Goal: Find specific page/section: Find specific page/section

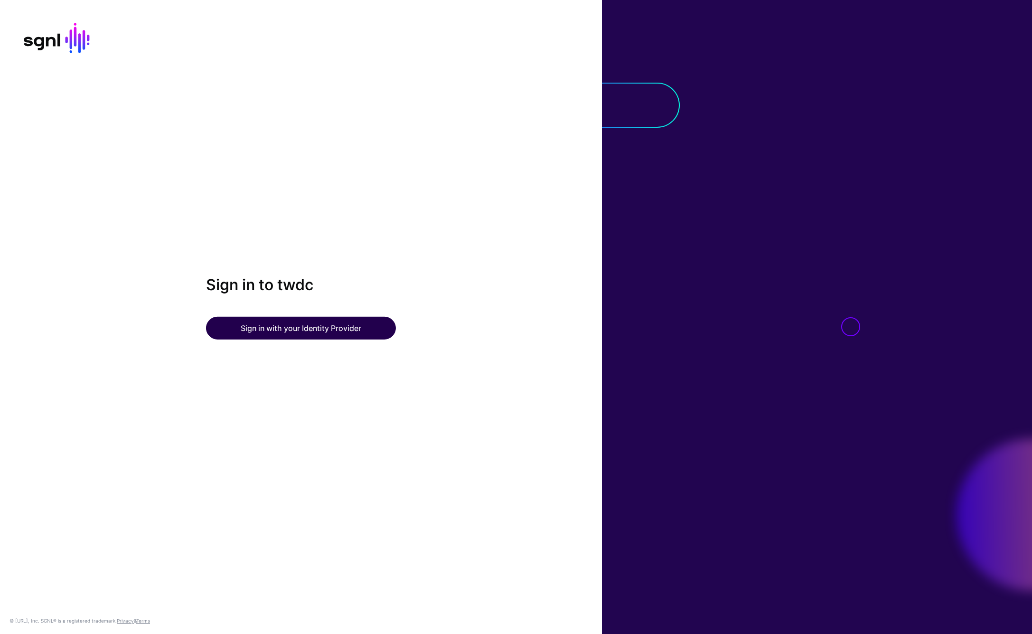
click at [374, 331] on button "Sign in with your Identity Provider" at bounding box center [301, 328] width 190 height 23
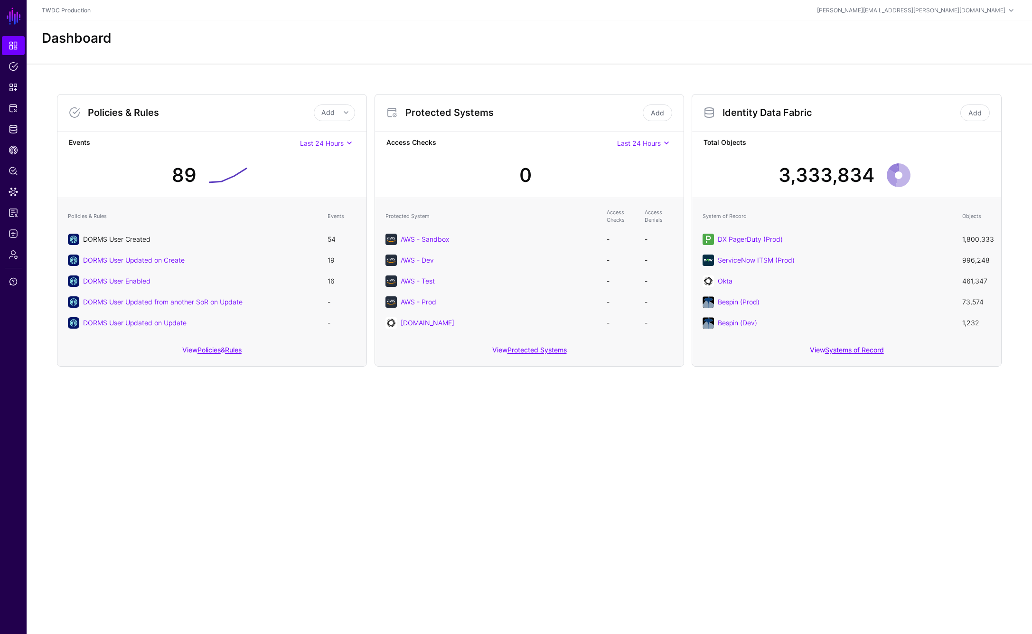
click at [128, 241] on link "DORMS User Created" at bounding box center [116, 239] width 67 height 8
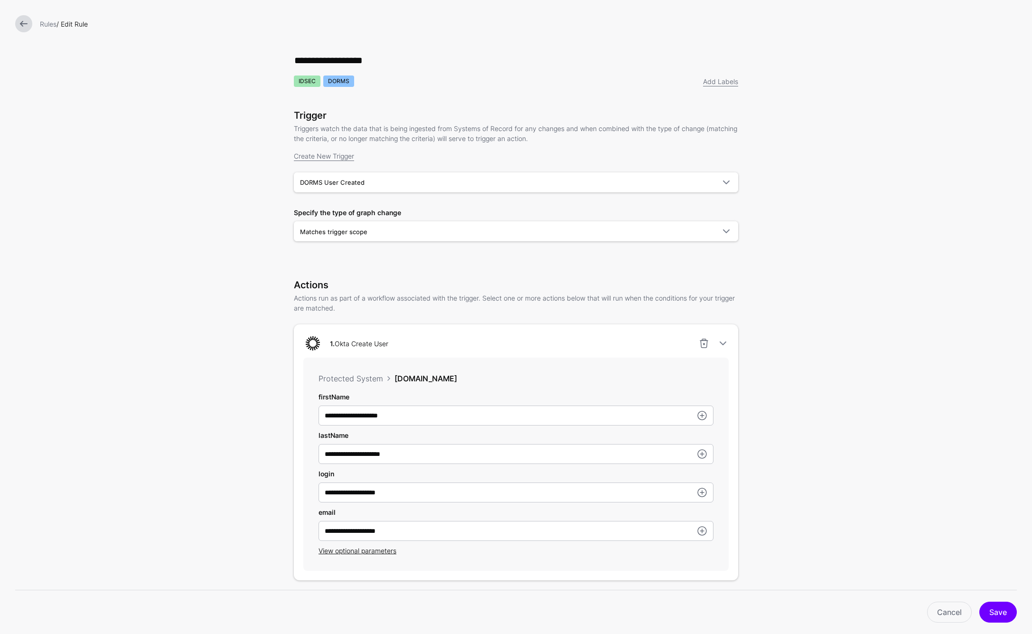
click at [25, 29] on link at bounding box center [23, 23] width 17 height 17
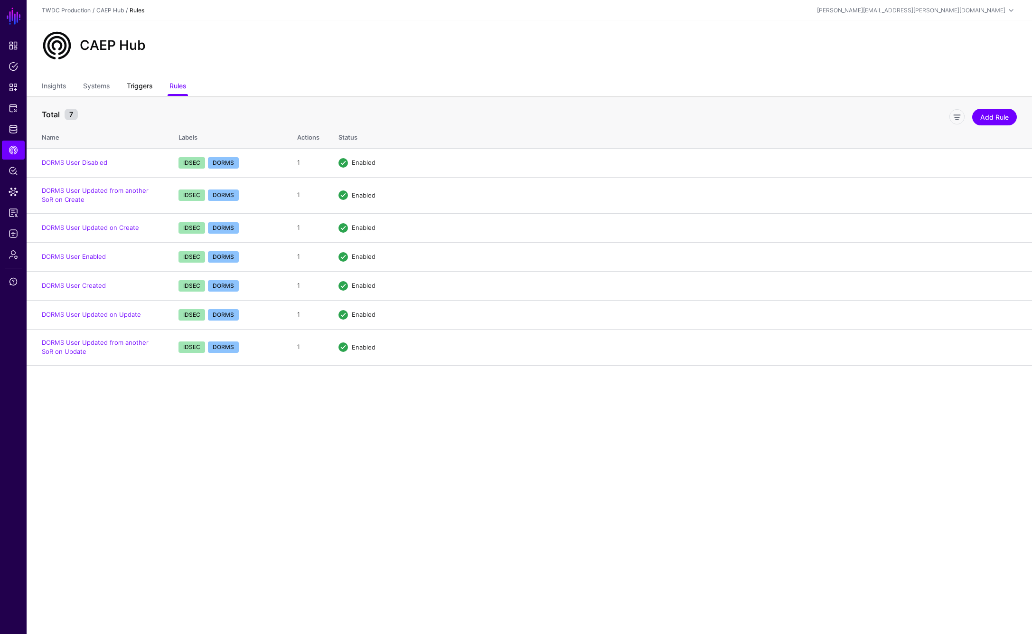
click at [139, 88] on link "Triggers" at bounding box center [140, 87] width 26 height 18
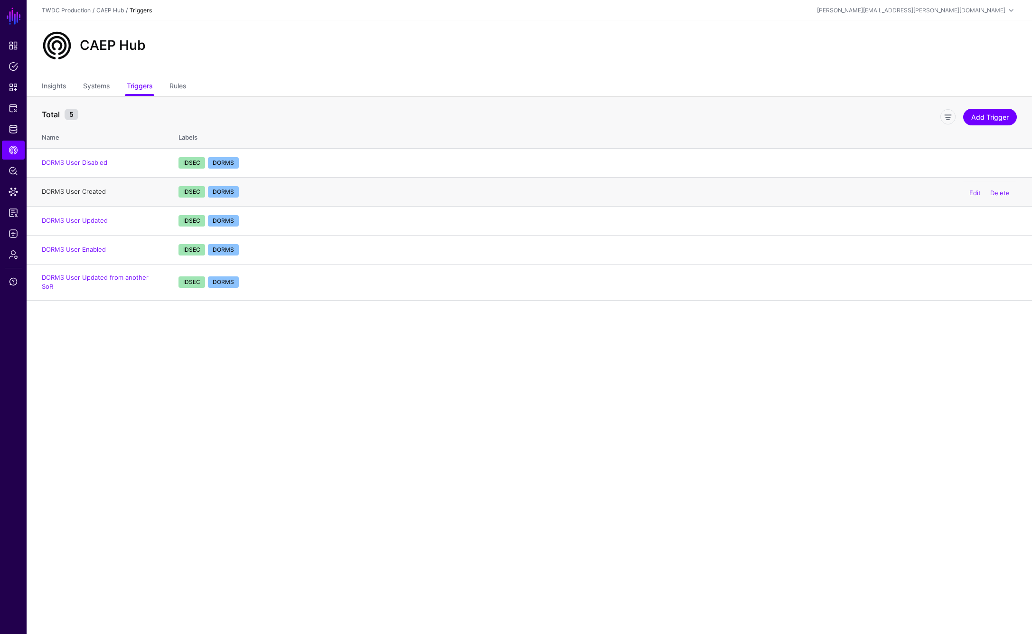
click at [85, 192] on link "DORMS User Created" at bounding box center [74, 192] width 64 height 8
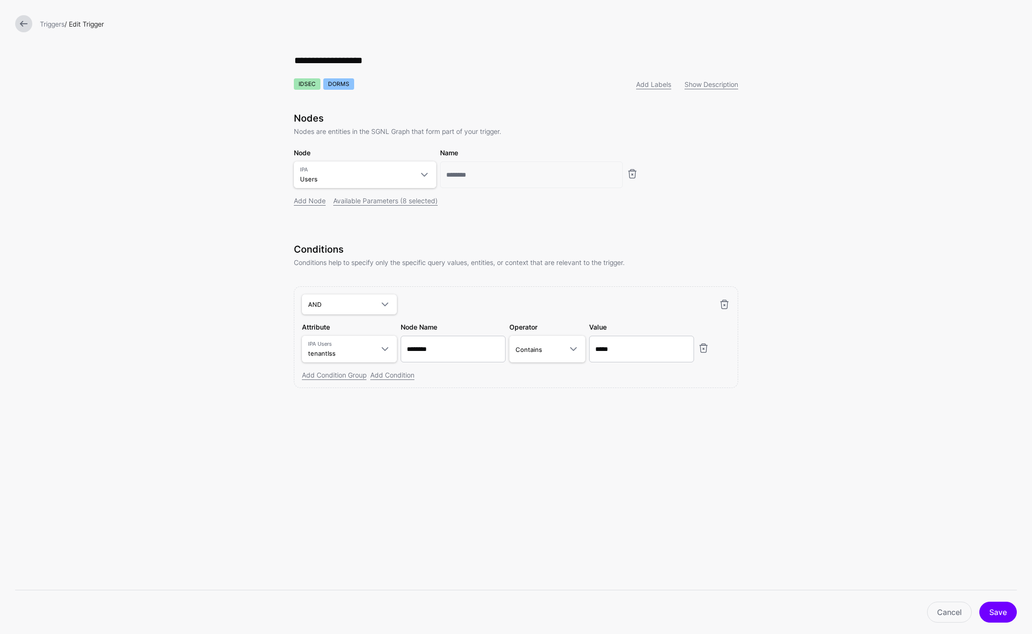
click at [22, 23] on link at bounding box center [23, 23] width 17 height 17
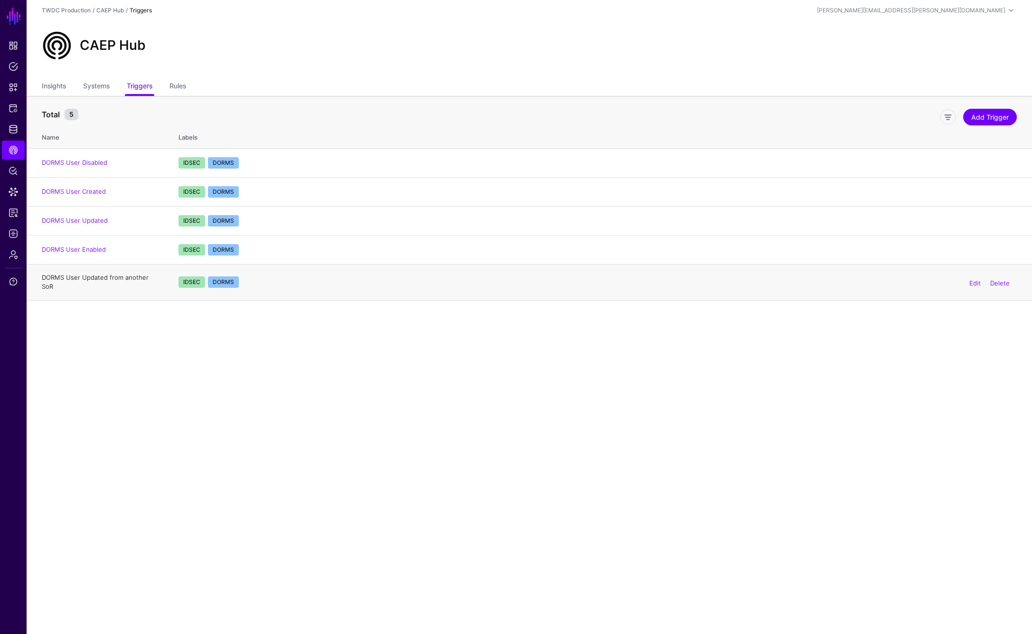
click at [91, 280] on link "DORMS User Updated from another SoR" at bounding box center [95, 281] width 107 height 17
